Goal: Obtain resource: Obtain resource

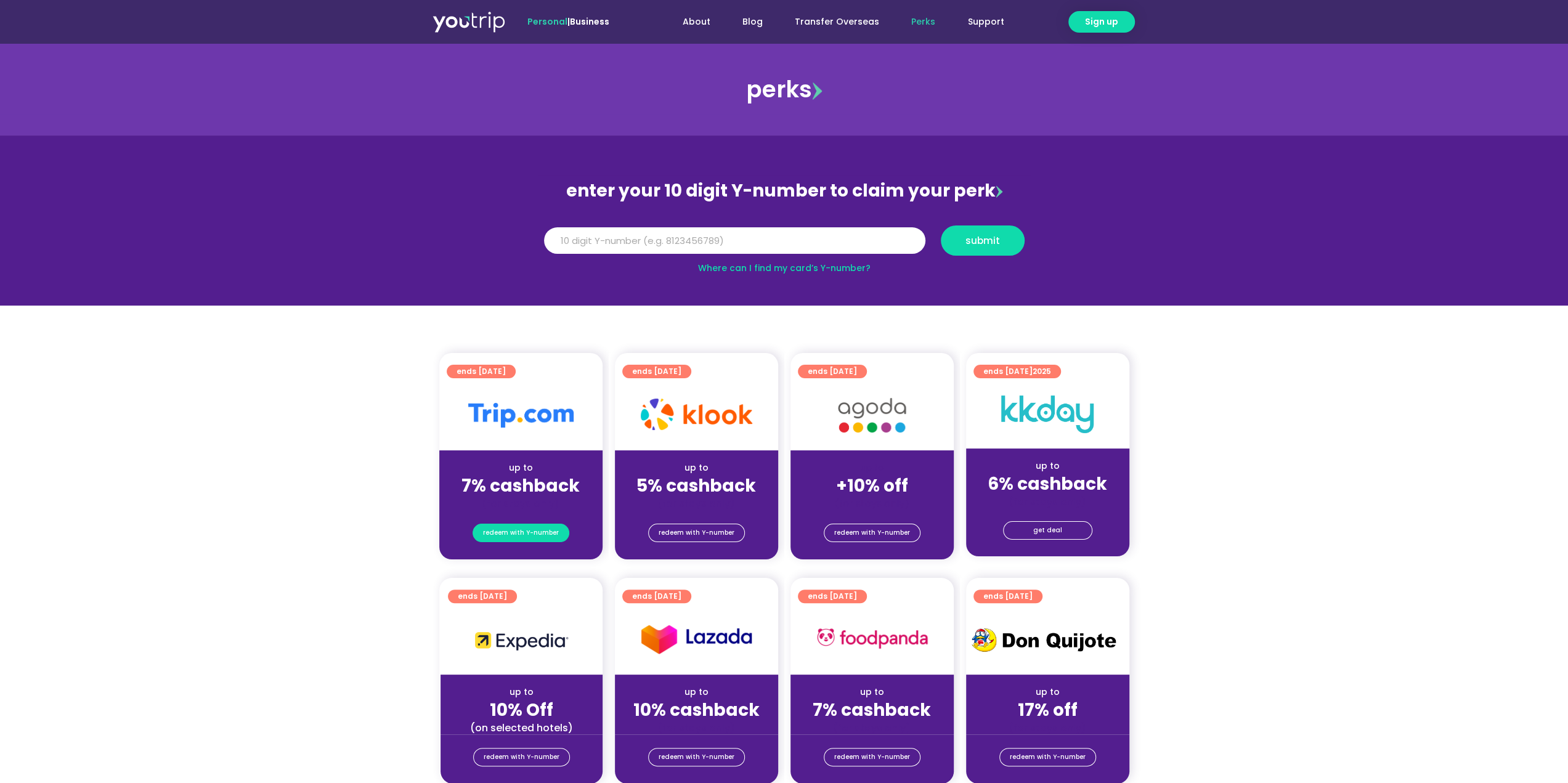
click at [532, 533] on span "redeem with Y-number" at bounding box center [521, 533] width 76 height 17
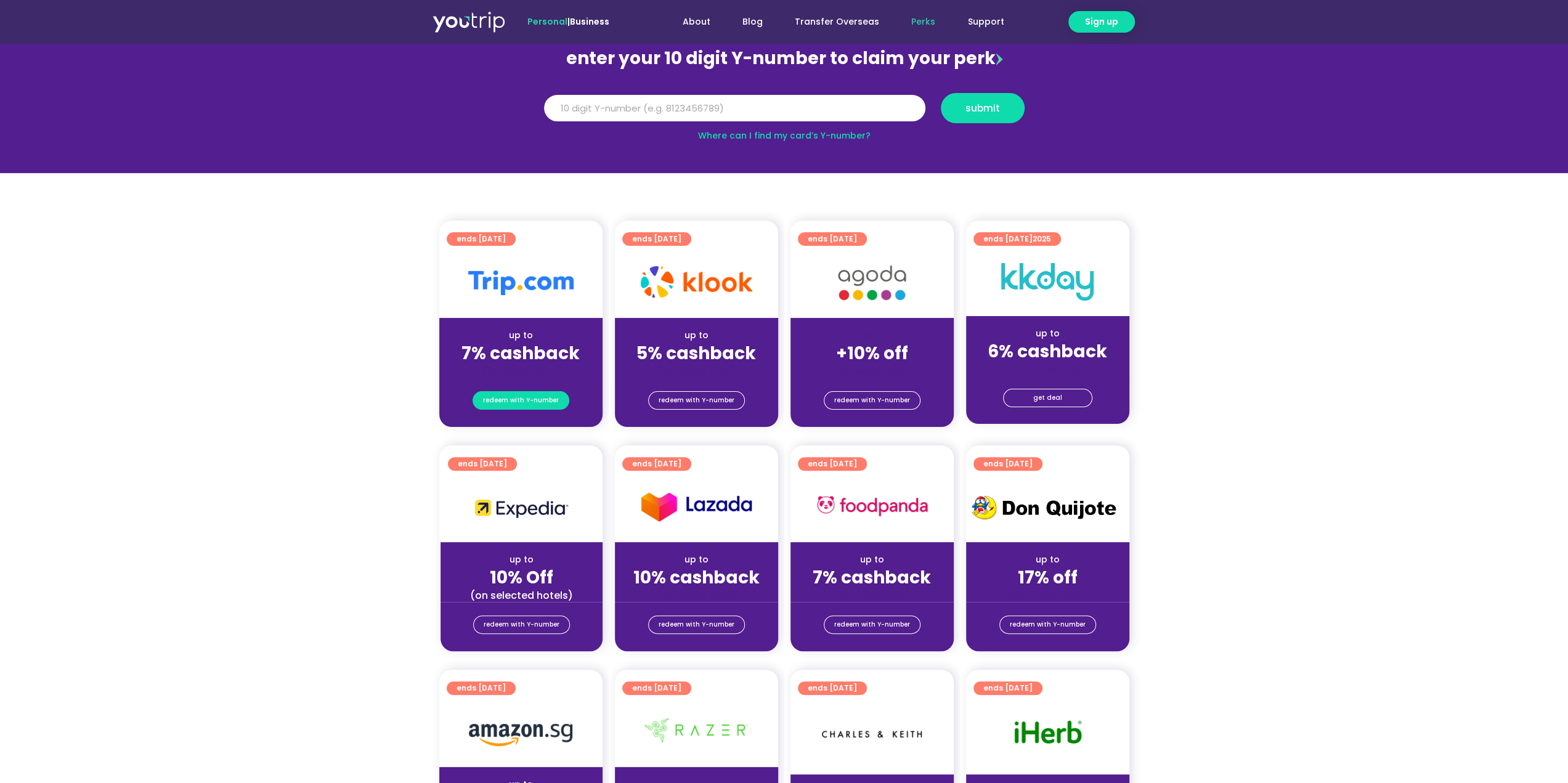
scroll to position [136, 0]
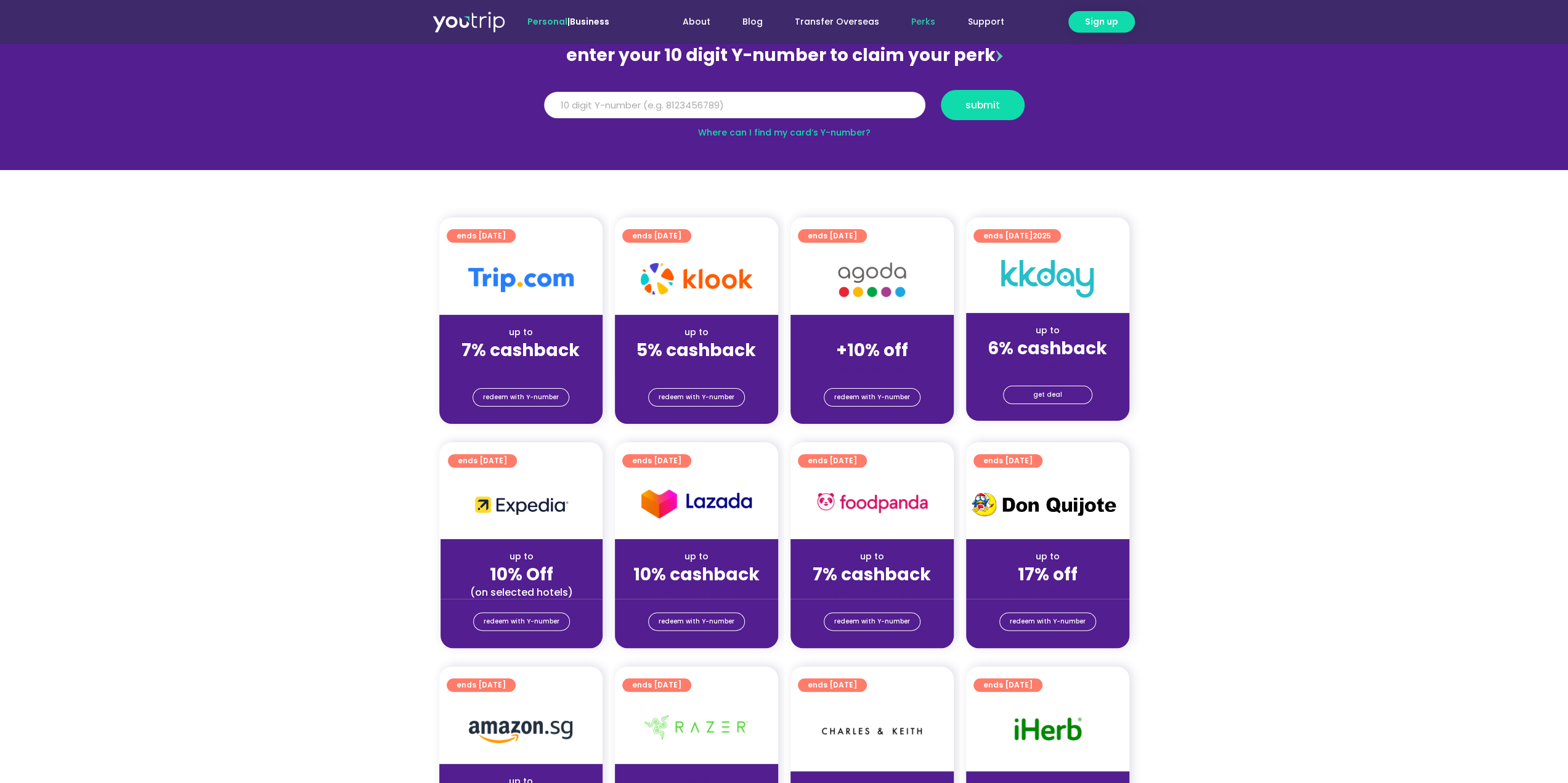
click at [569, 107] on input "Y Number" at bounding box center [735, 106] width 381 height 27
click at [663, 107] on input "8288962491" at bounding box center [735, 106] width 381 height 27
click at [560, 103] on input "8288962491" at bounding box center [735, 106] width 381 height 27
click at [571, 104] on input "8188962491" at bounding box center [735, 106] width 381 height 27
click at [653, 110] on input "8188962491" at bounding box center [735, 106] width 381 height 27
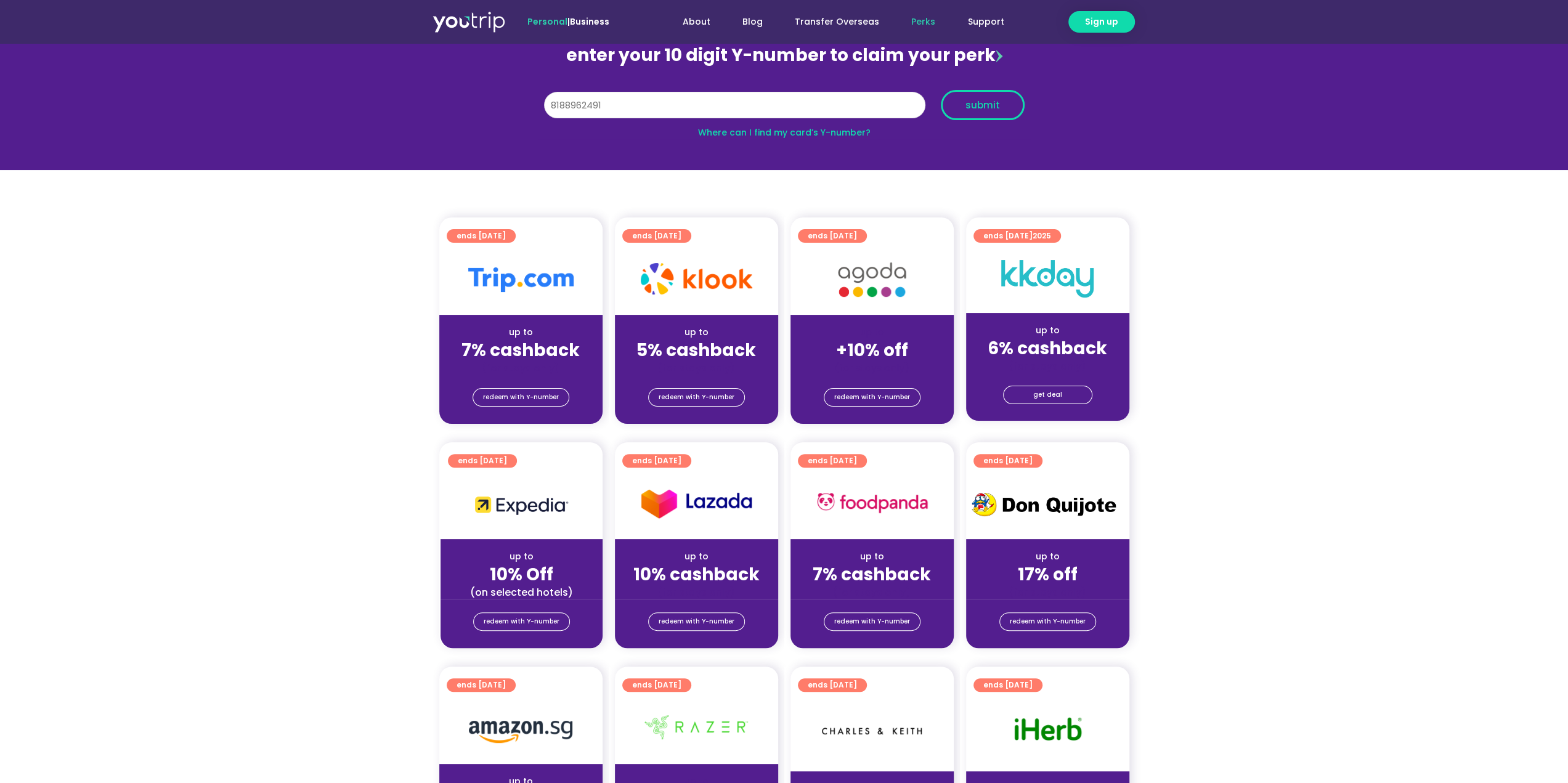
type input "8188962491"
click at [983, 105] on span "submit" at bounding box center [983, 105] width 35 height 9
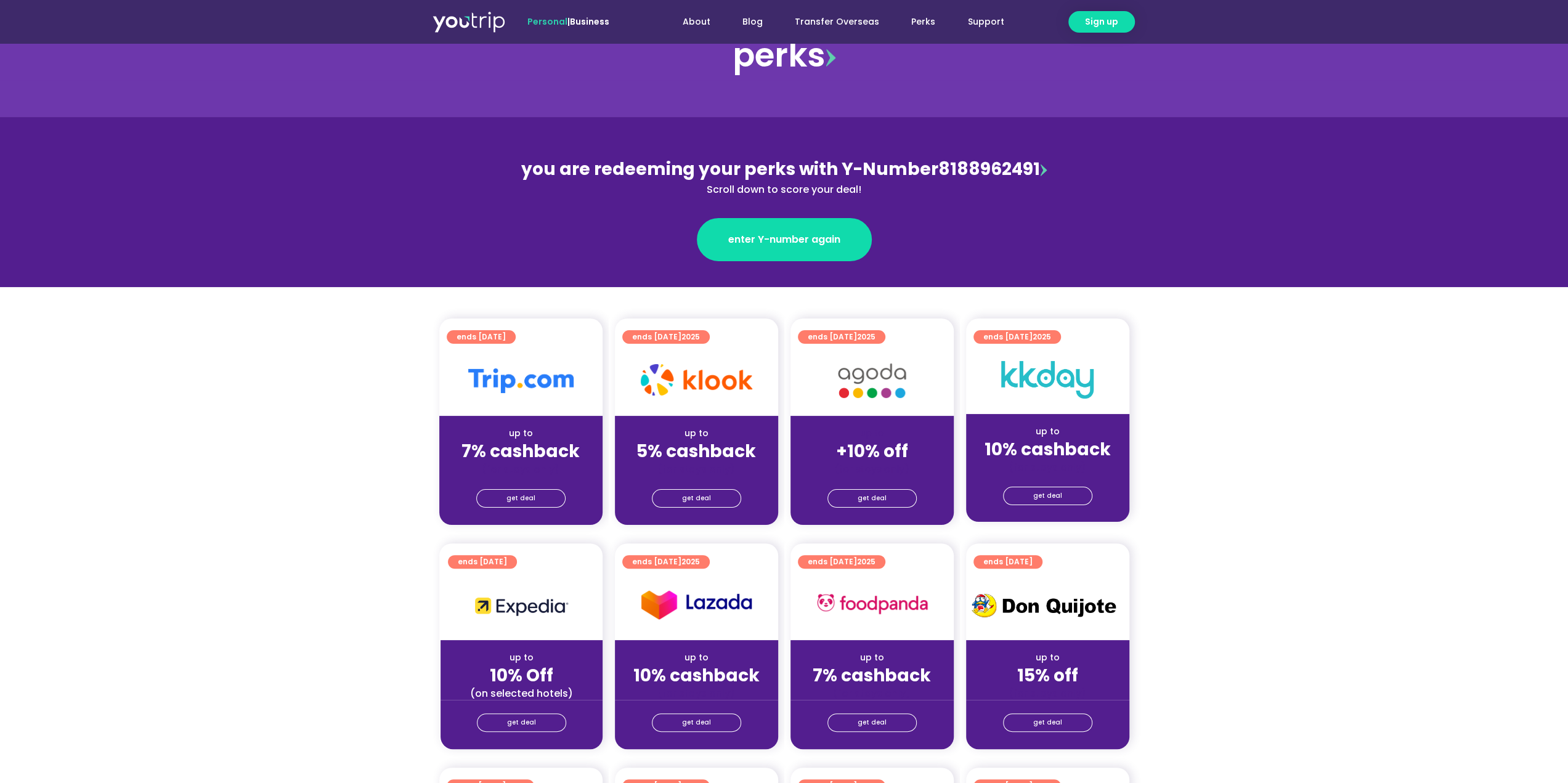
scroll to position [62, 0]
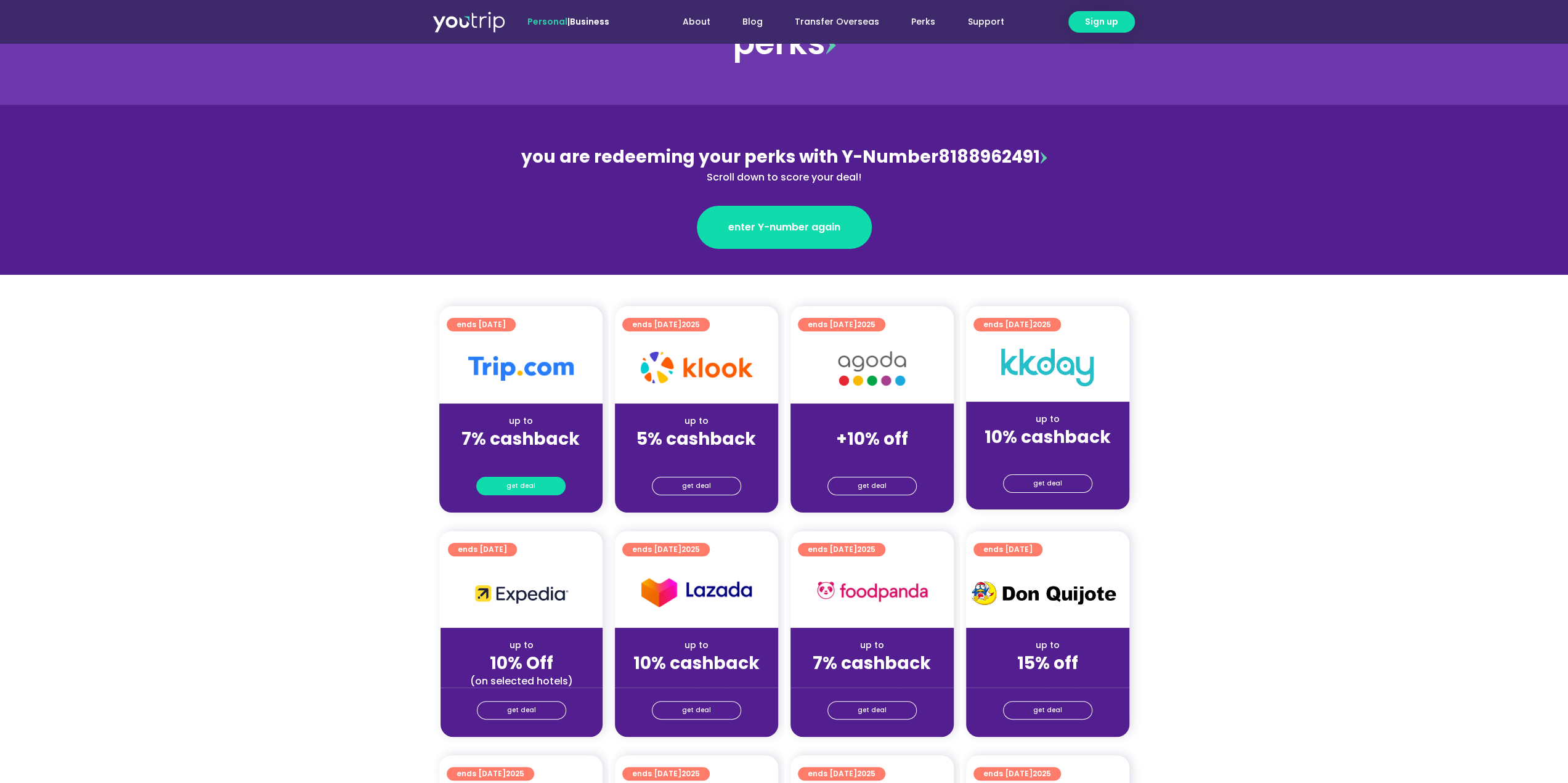
click at [510, 483] on span "get deal" at bounding box center [521, 486] width 29 height 17
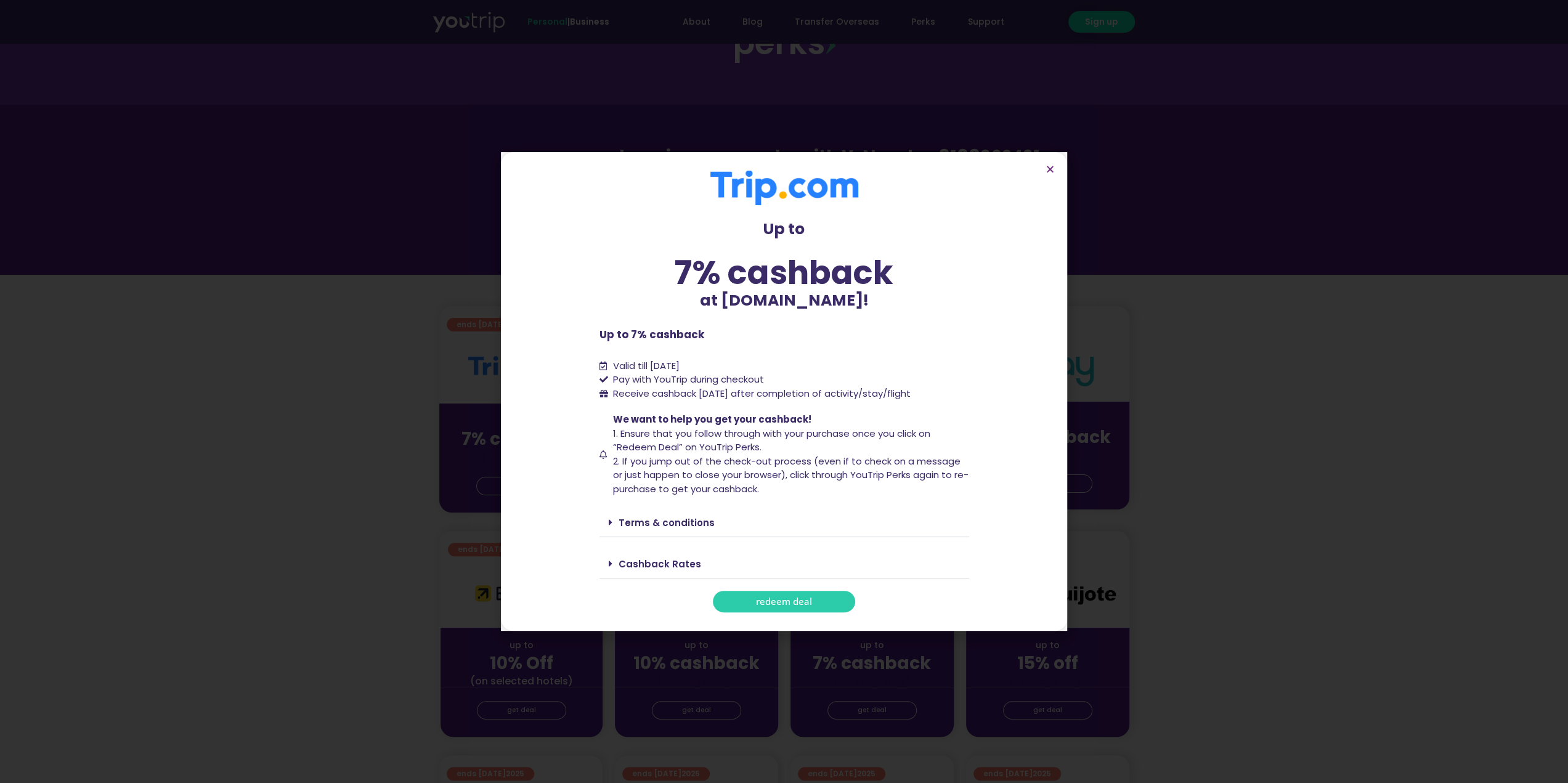
click at [653, 519] on link "Terms & conditions" at bounding box center [666, 523] width 96 height 13
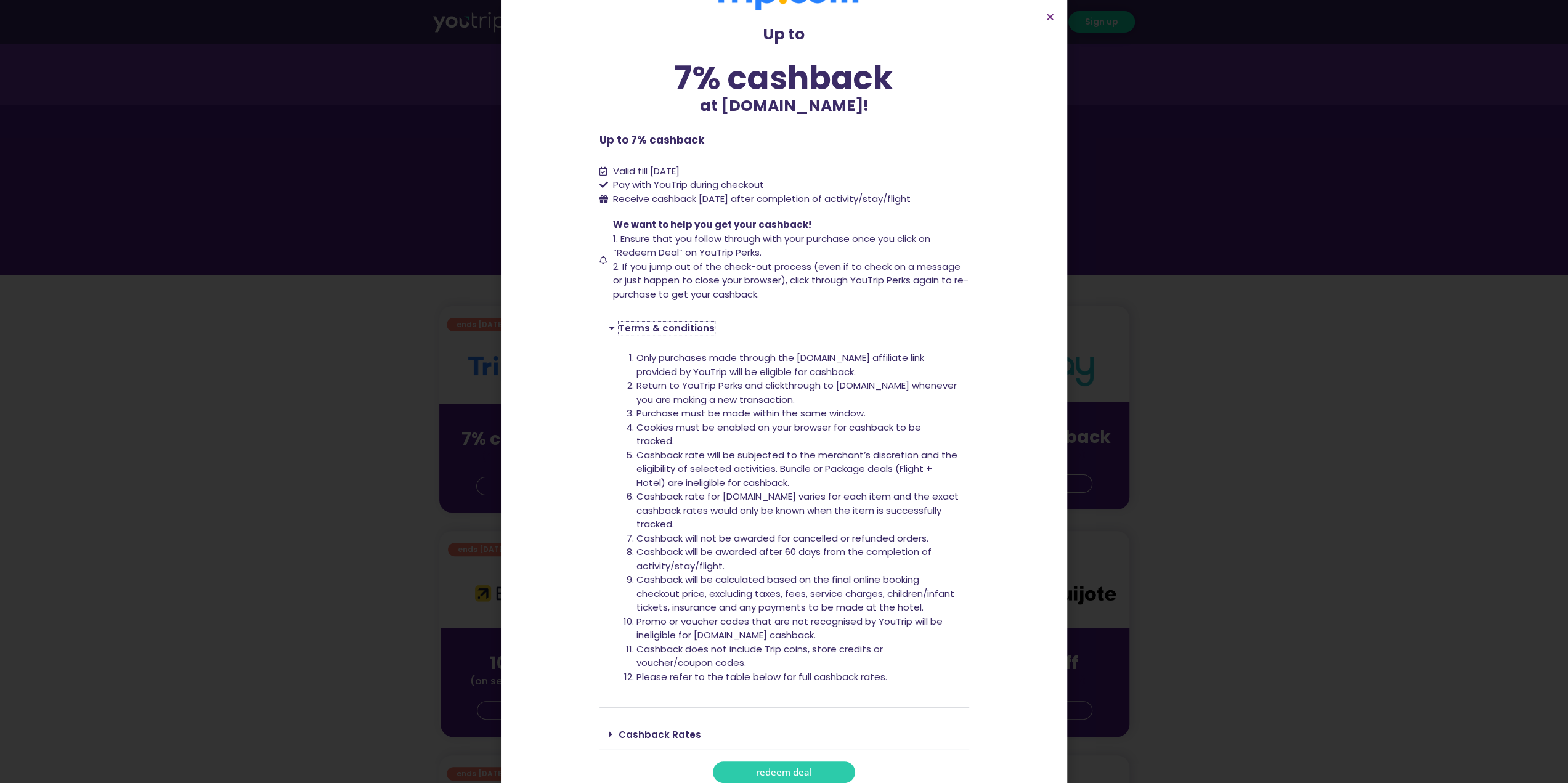
scroll to position [60, 0]
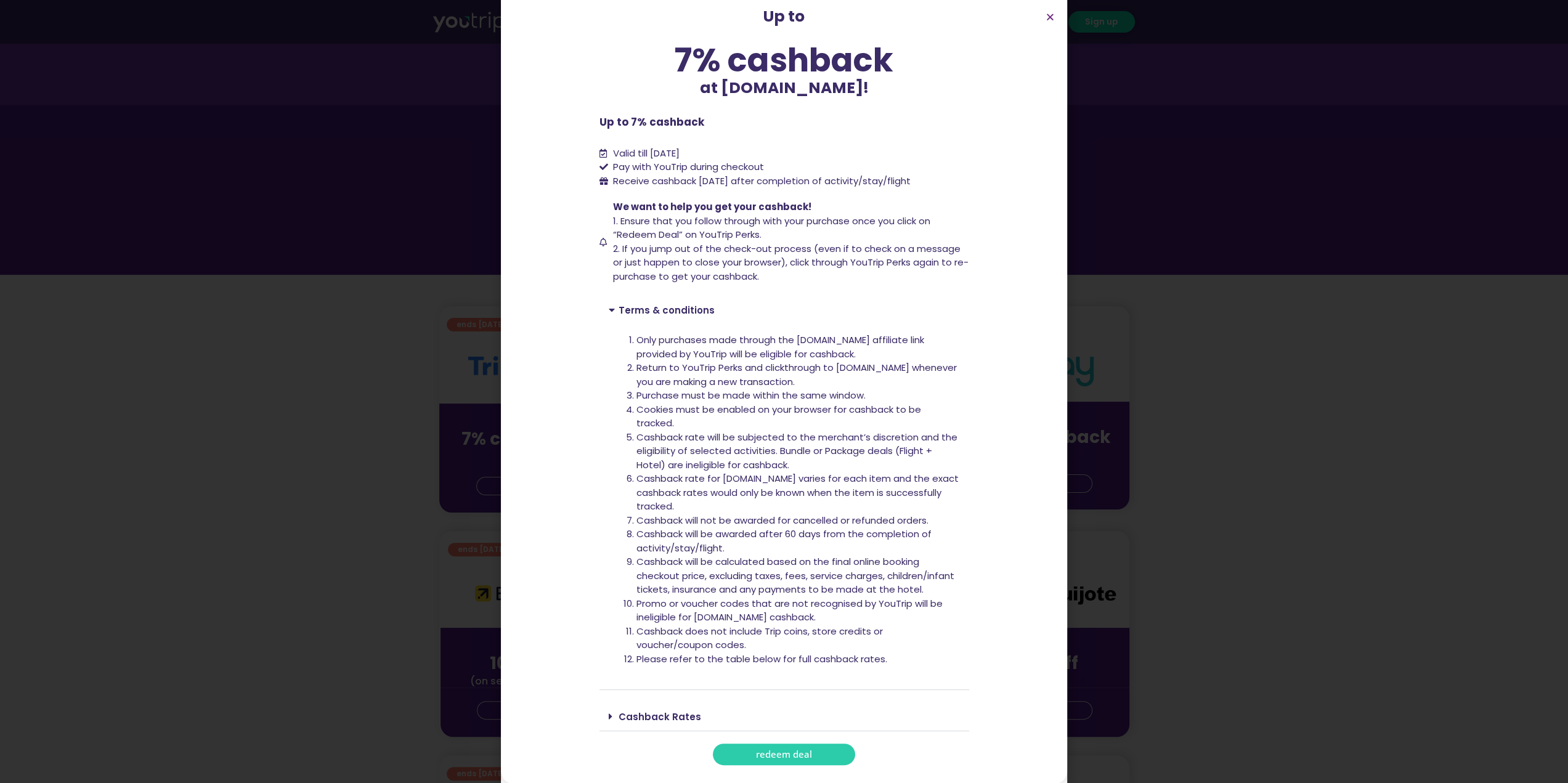
click at [641, 711] on link "Cashback Rates" at bounding box center [660, 716] width 83 height 13
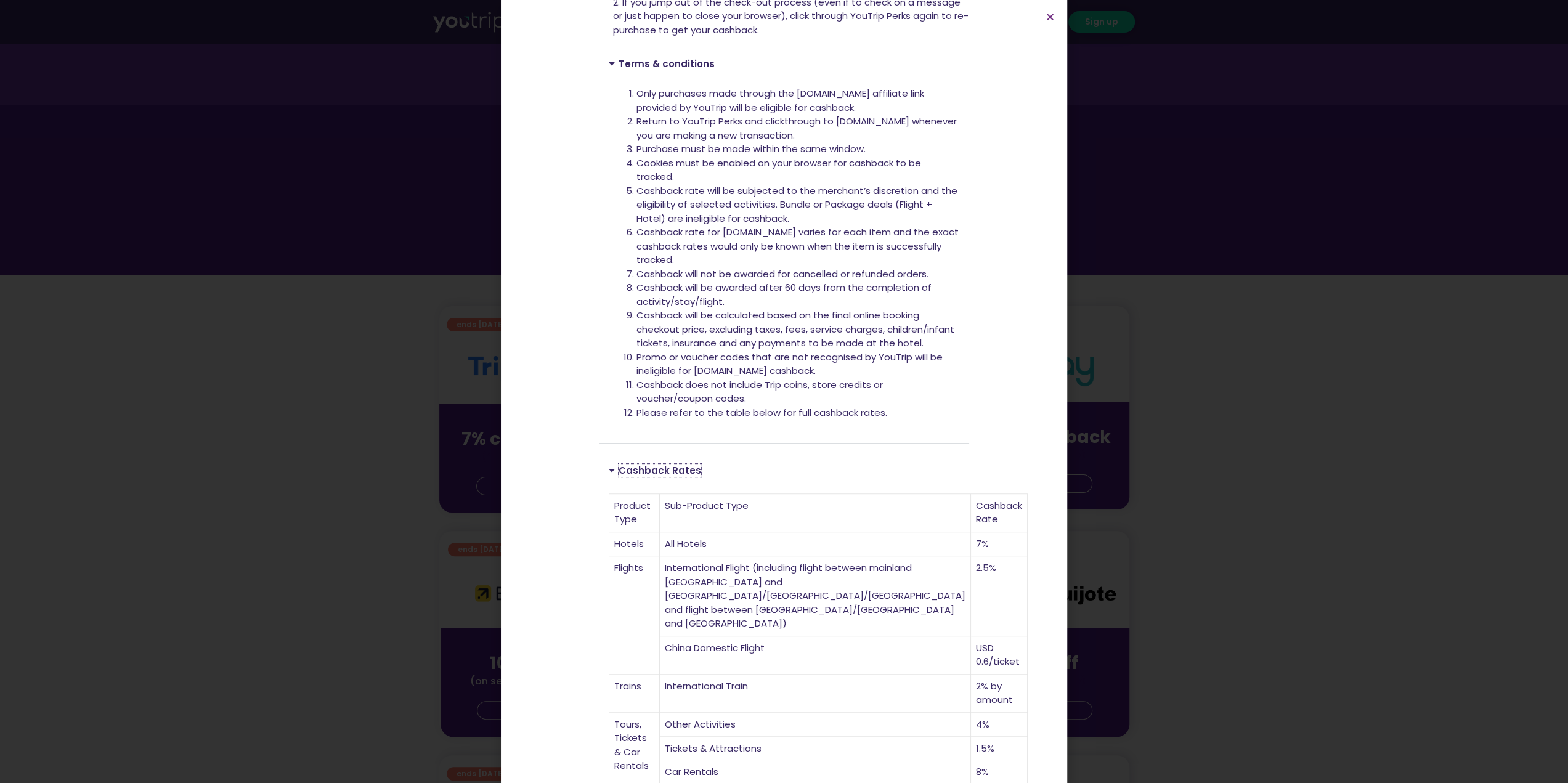
scroll to position [464, 0]
